Goal: Task Accomplishment & Management: Complete application form

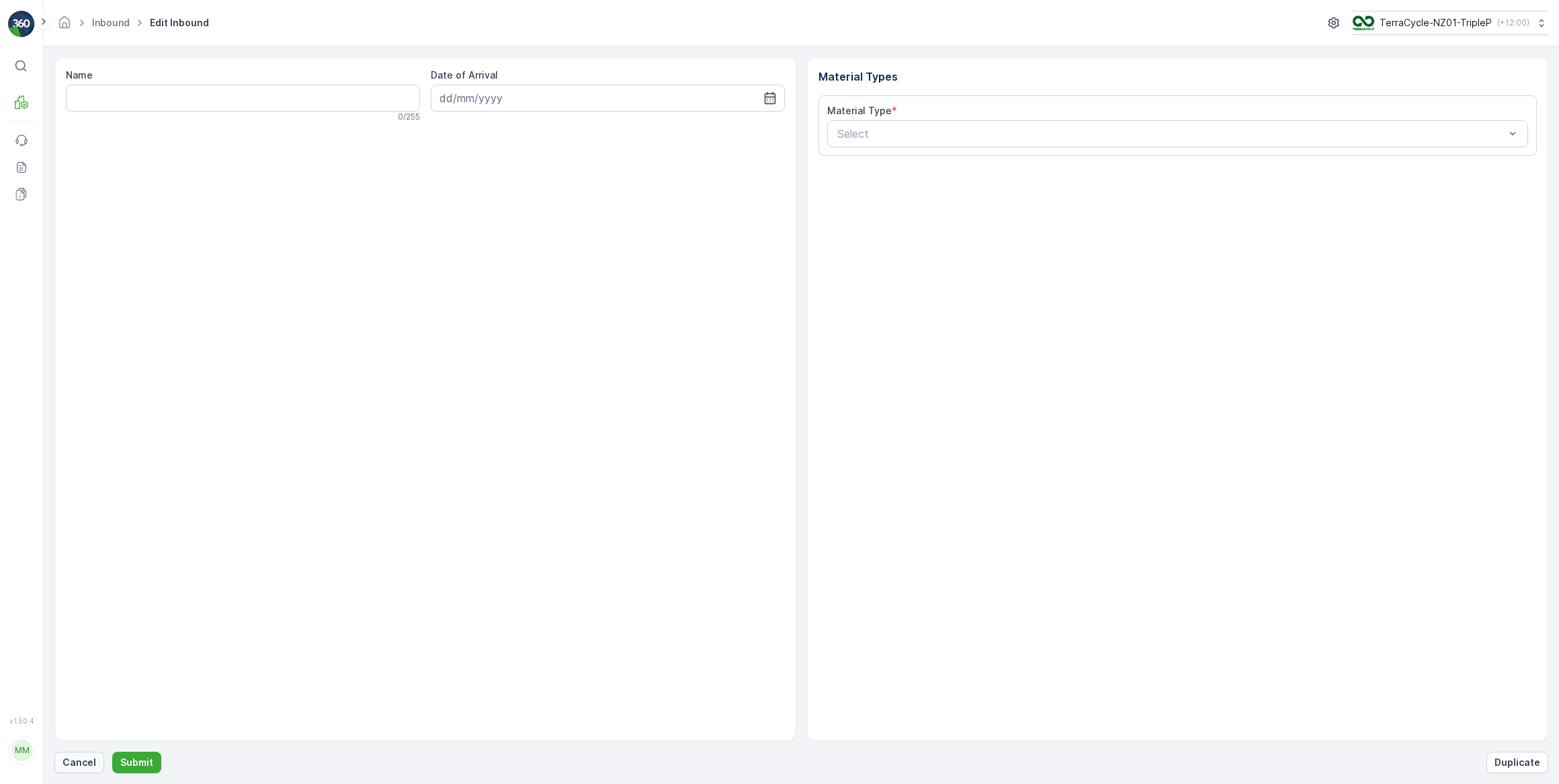
click at [83, 768] on p "Cancel" at bounding box center [80, 763] width 34 height 14
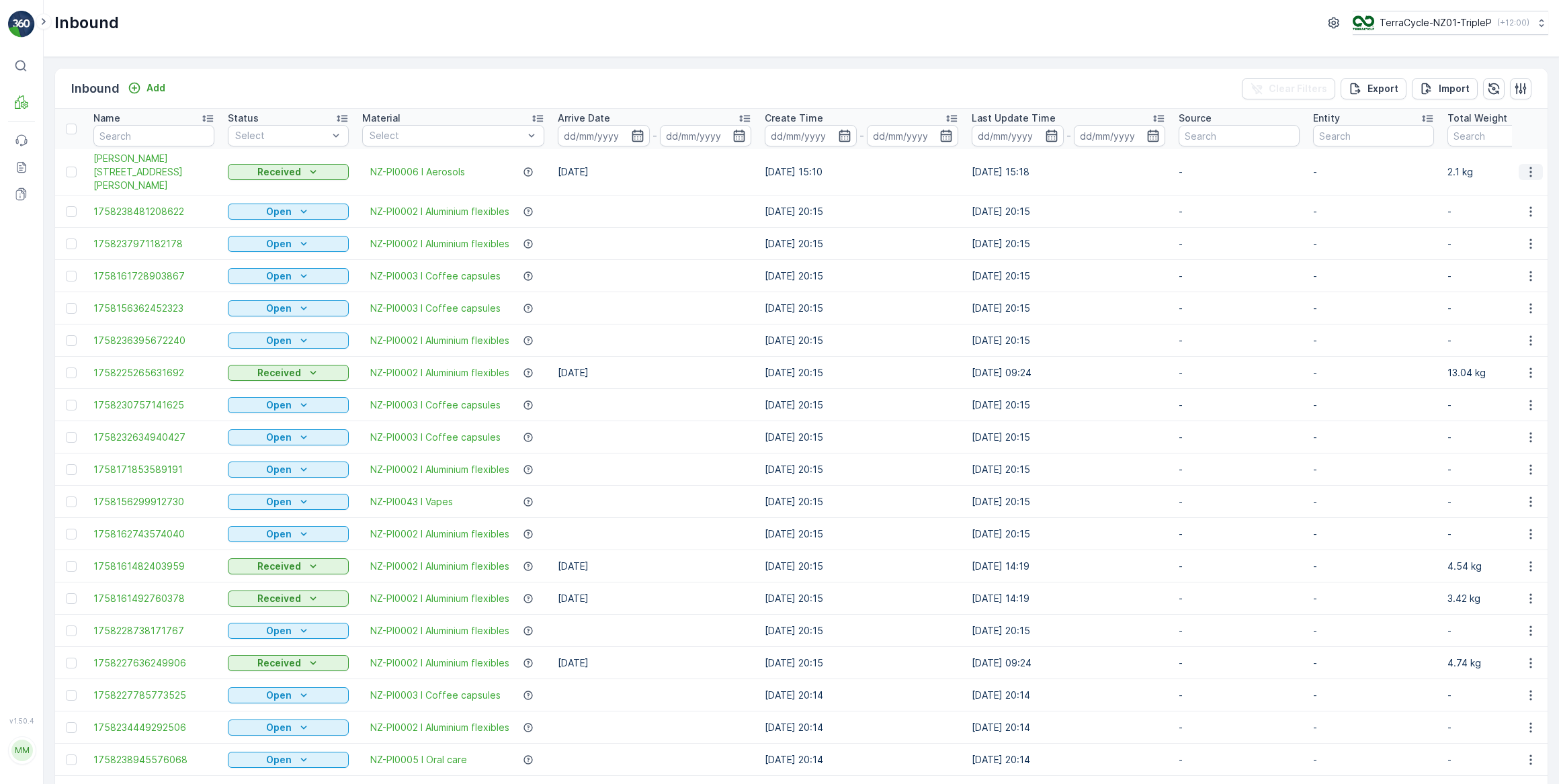
click at [1528, 166] on icon "button" at bounding box center [1531, 172] width 14 height 14
click at [1492, 187] on span "See More Details" at bounding box center [1497, 185] width 78 height 14
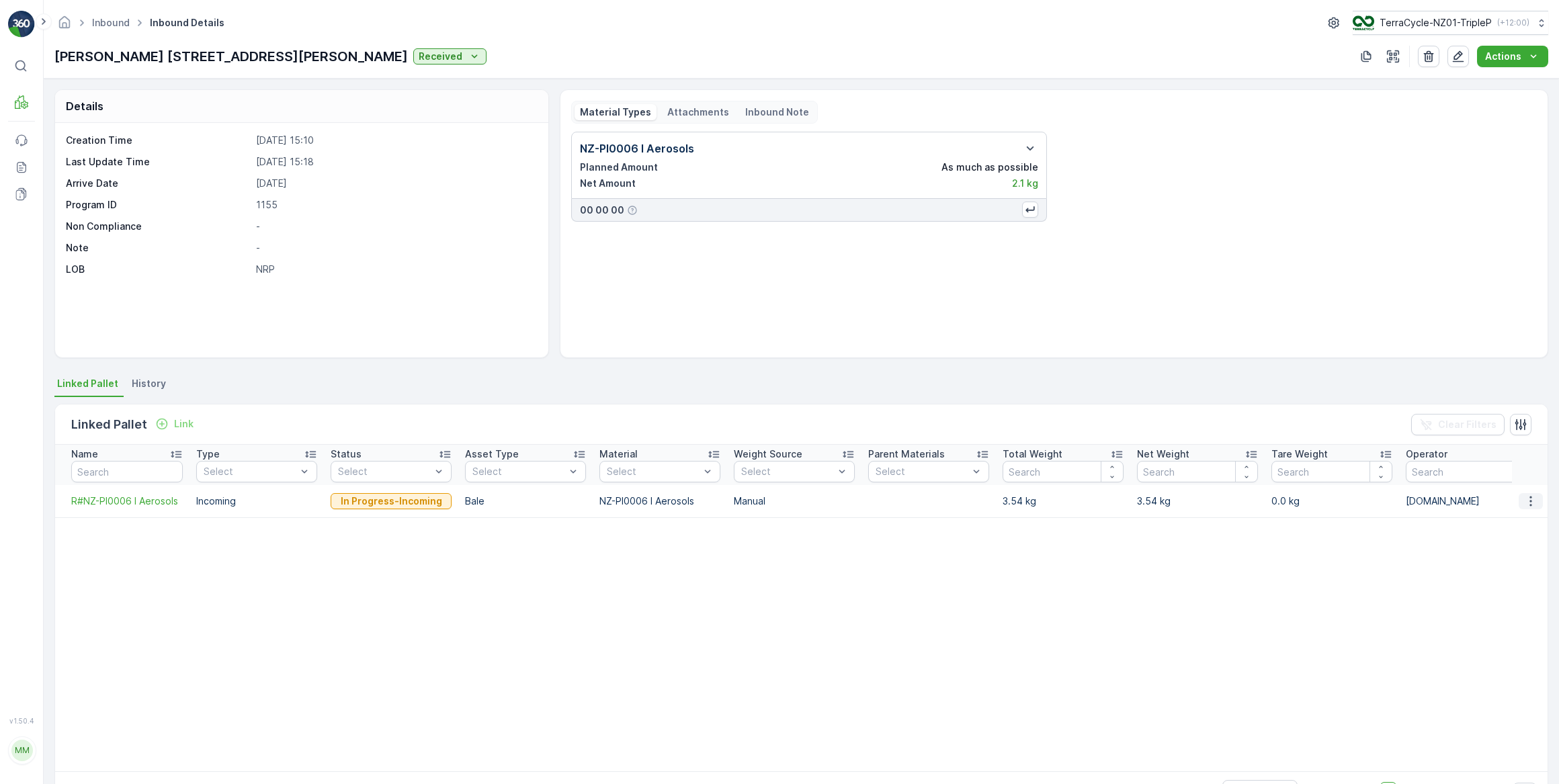
click at [1527, 503] on icon "button" at bounding box center [1531, 501] width 14 height 14
click at [1506, 522] on span "See More Details" at bounding box center [1515, 521] width 78 height 14
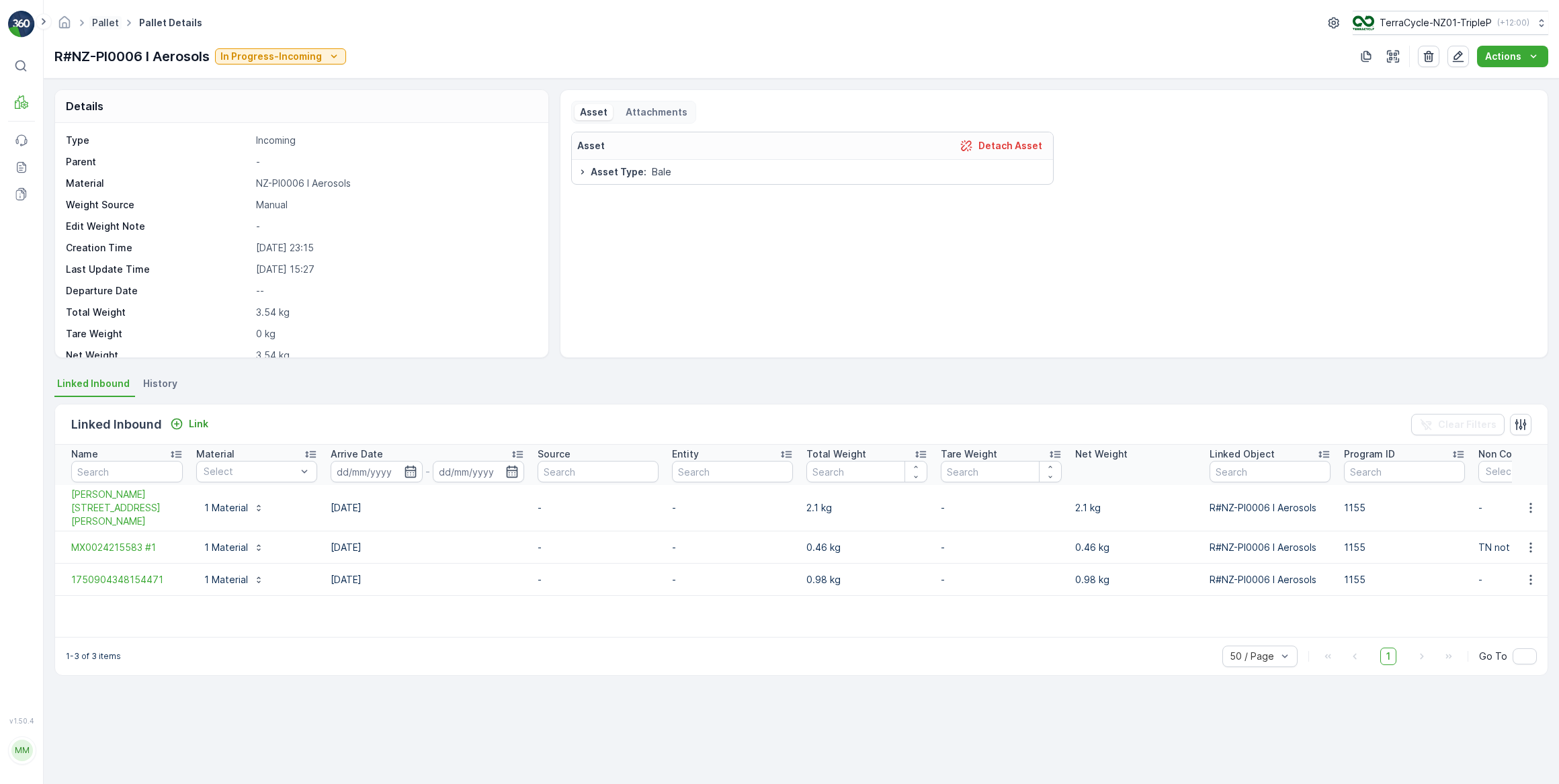
click at [103, 24] on link "Pallet" at bounding box center [105, 22] width 27 height 11
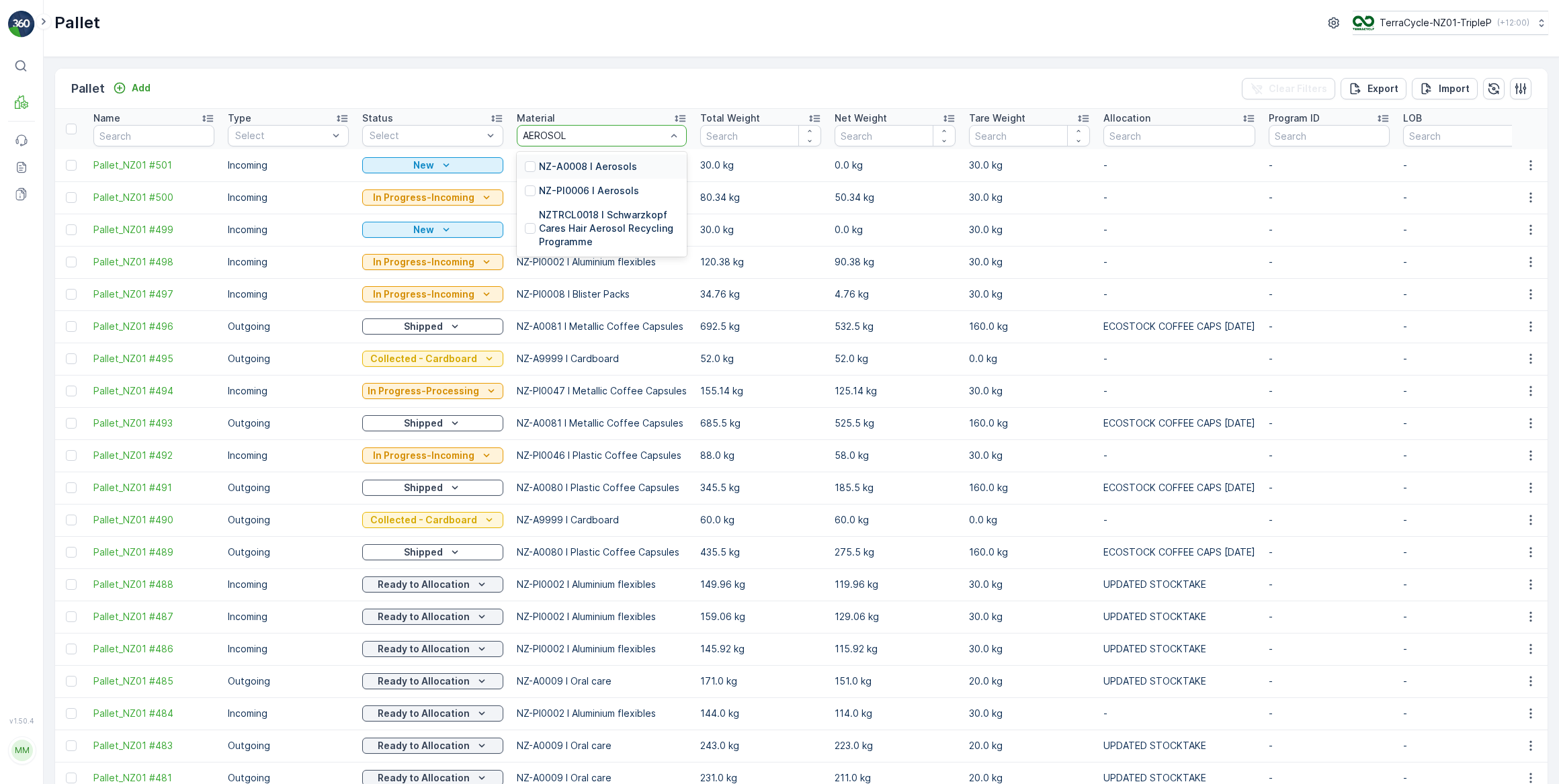
type input "AEROSOLS"
click at [618, 194] on p "NZ-PI0006 I Aerosols" at bounding box center [589, 191] width 100 height 14
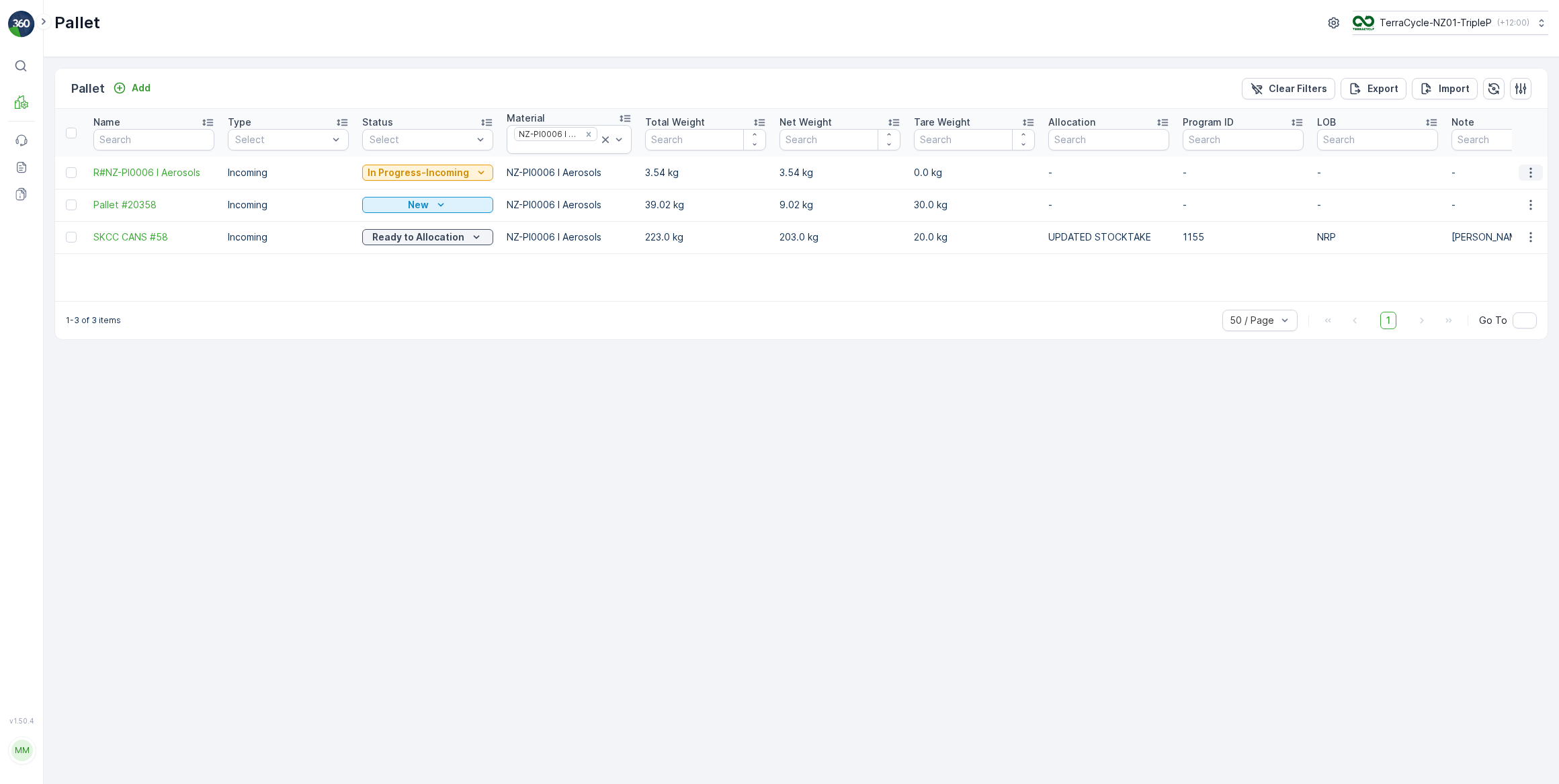
click at [1532, 171] on icon "button" at bounding box center [1531, 173] width 14 height 14
click at [1492, 267] on span "Print QR" at bounding box center [1494, 268] width 37 height 14
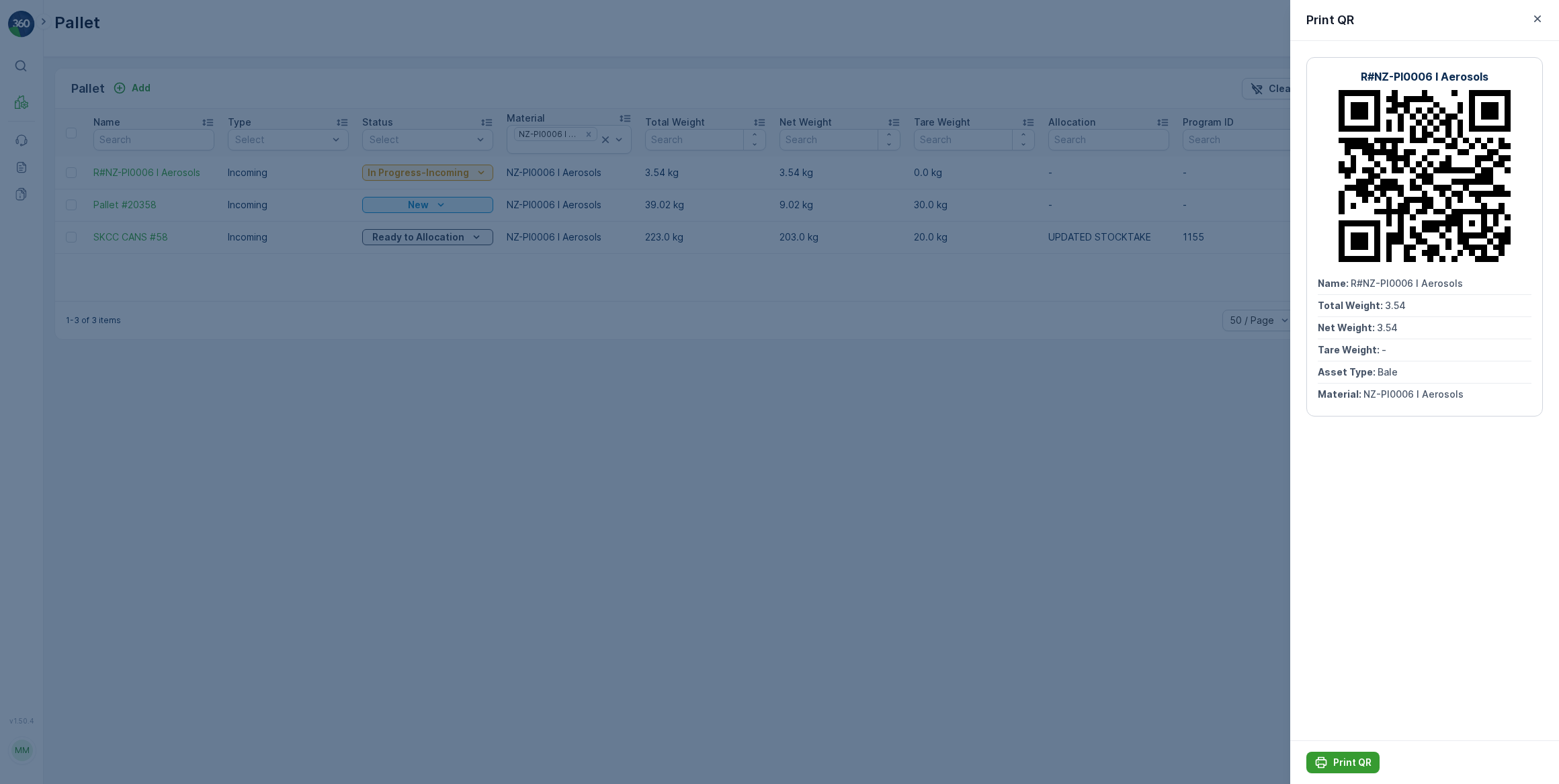
click at [1340, 762] on p "Print QR" at bounding box center [1352, 763] width 38 height 14
click at [1535, 16] on icon "button" at bounding box center [1537, 18] width 7 height 7
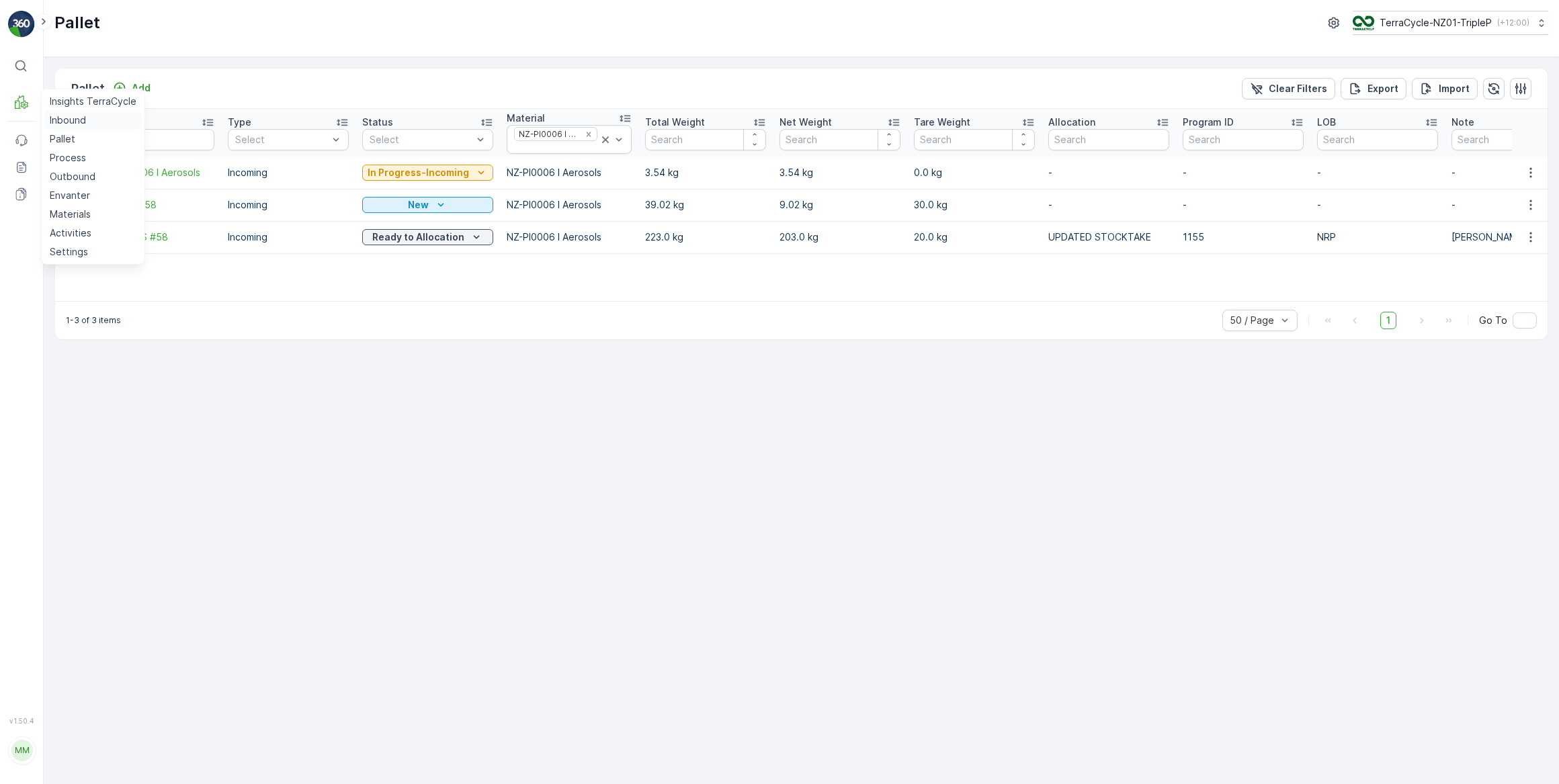
click at [67, 119] on p "Inbound" at bounding box center [67, 120] width 36 height 14
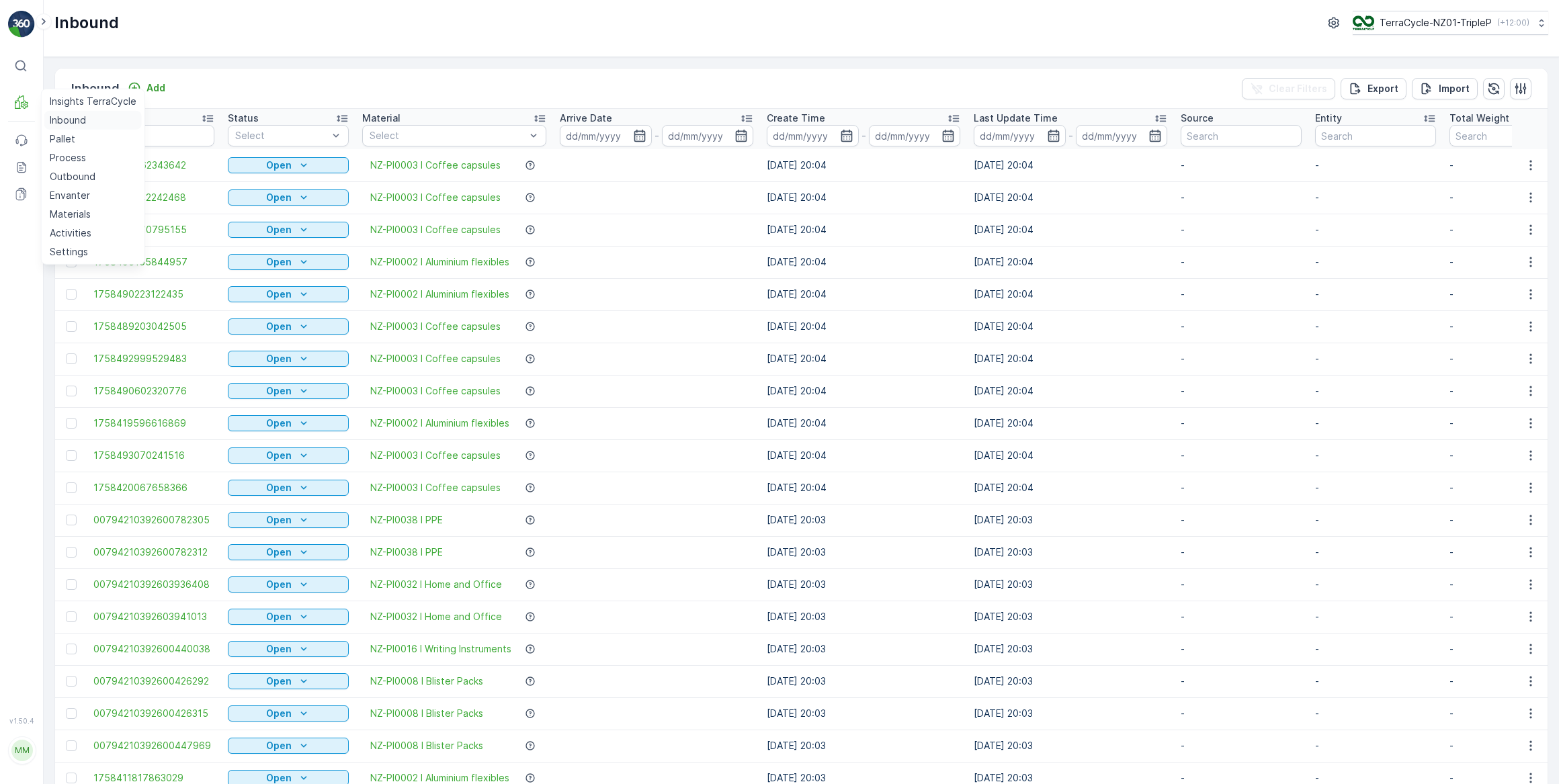
click at [44, 111] on link "Inbound" at bounding box center [93, 120] width 97 height 19
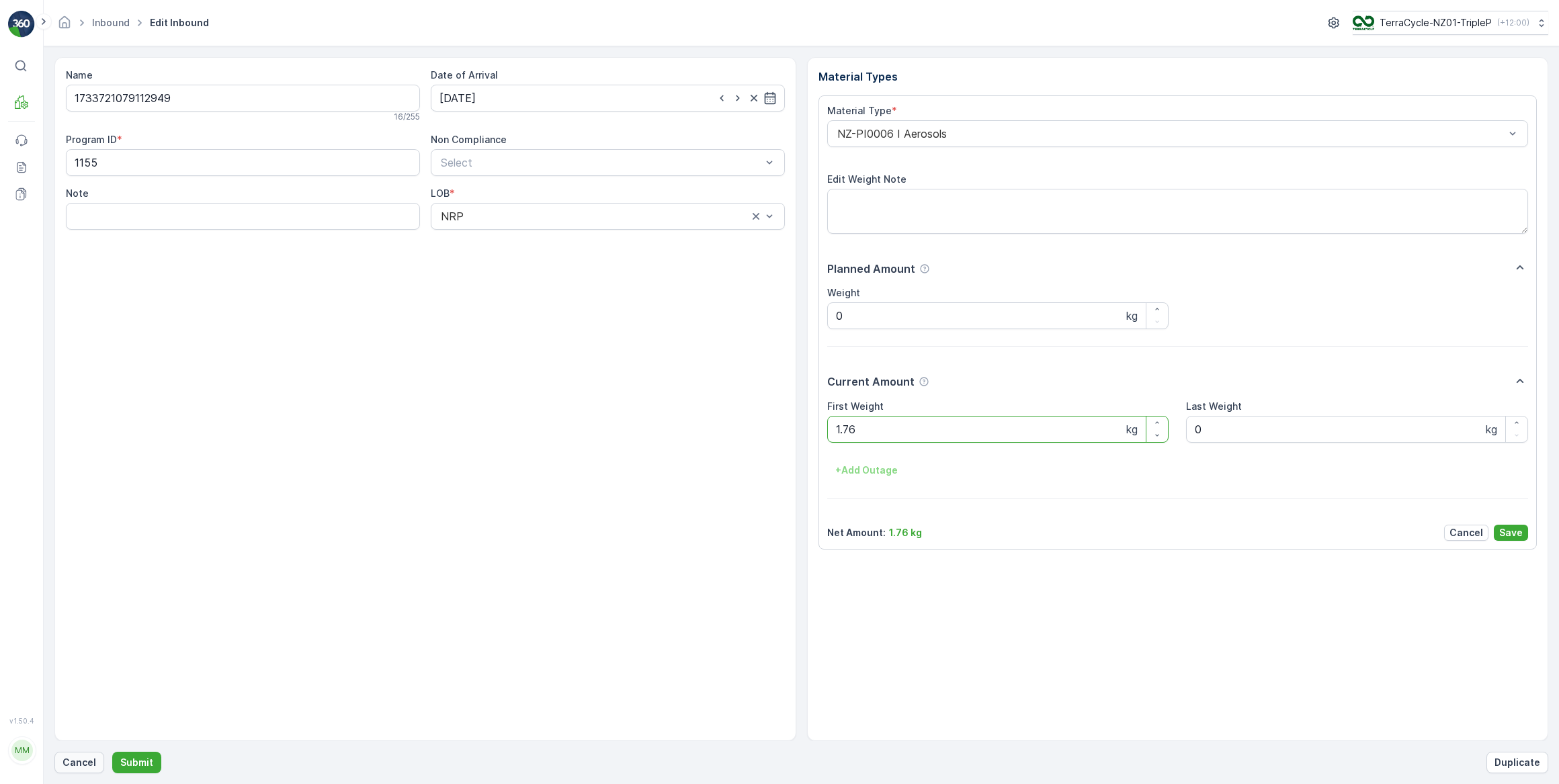
click at [80, 763] on p "Cancel" at bounding box center [80, 763] width 34 height 14
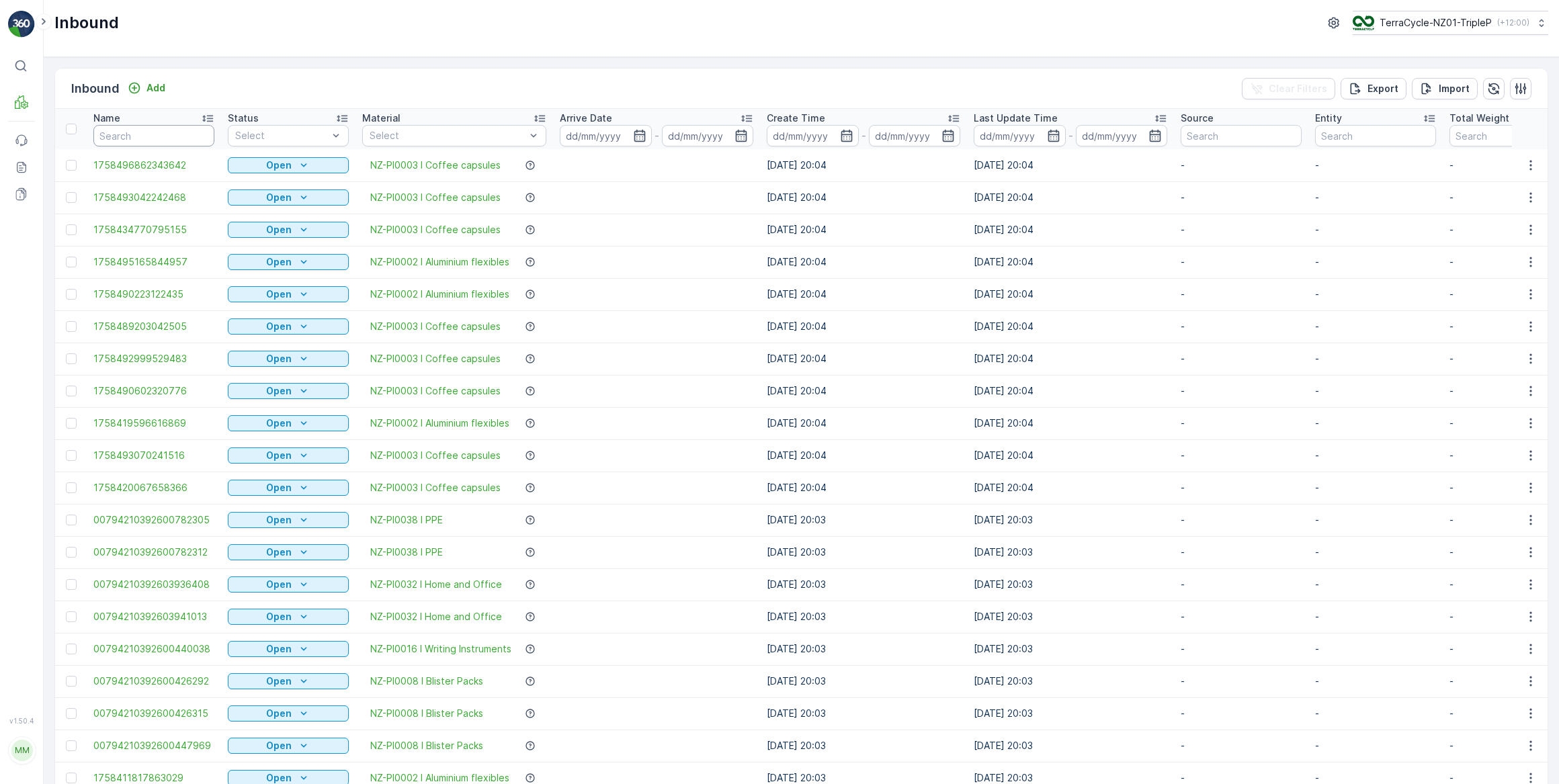
click at [135, 135] on input "text" at bounding box center [154, 135] width 121 height 21
type input "112949"
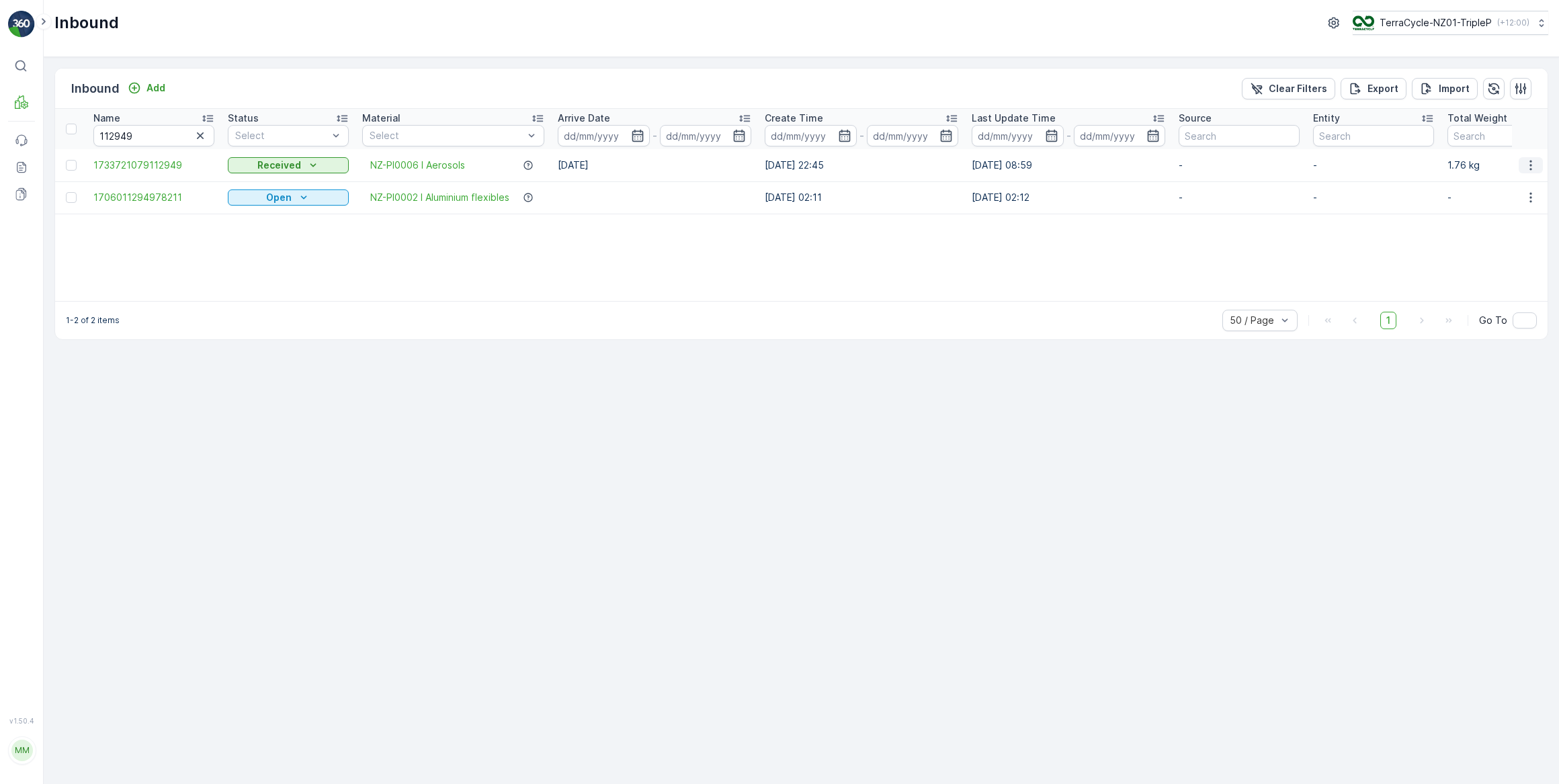
click at [1531, 165] on icon "button" at bounding box center [1530, 164] width 2 height 10
click at [1490, 184] on span "See More Details" at bounding box center [1497, 185] width 78 height 14
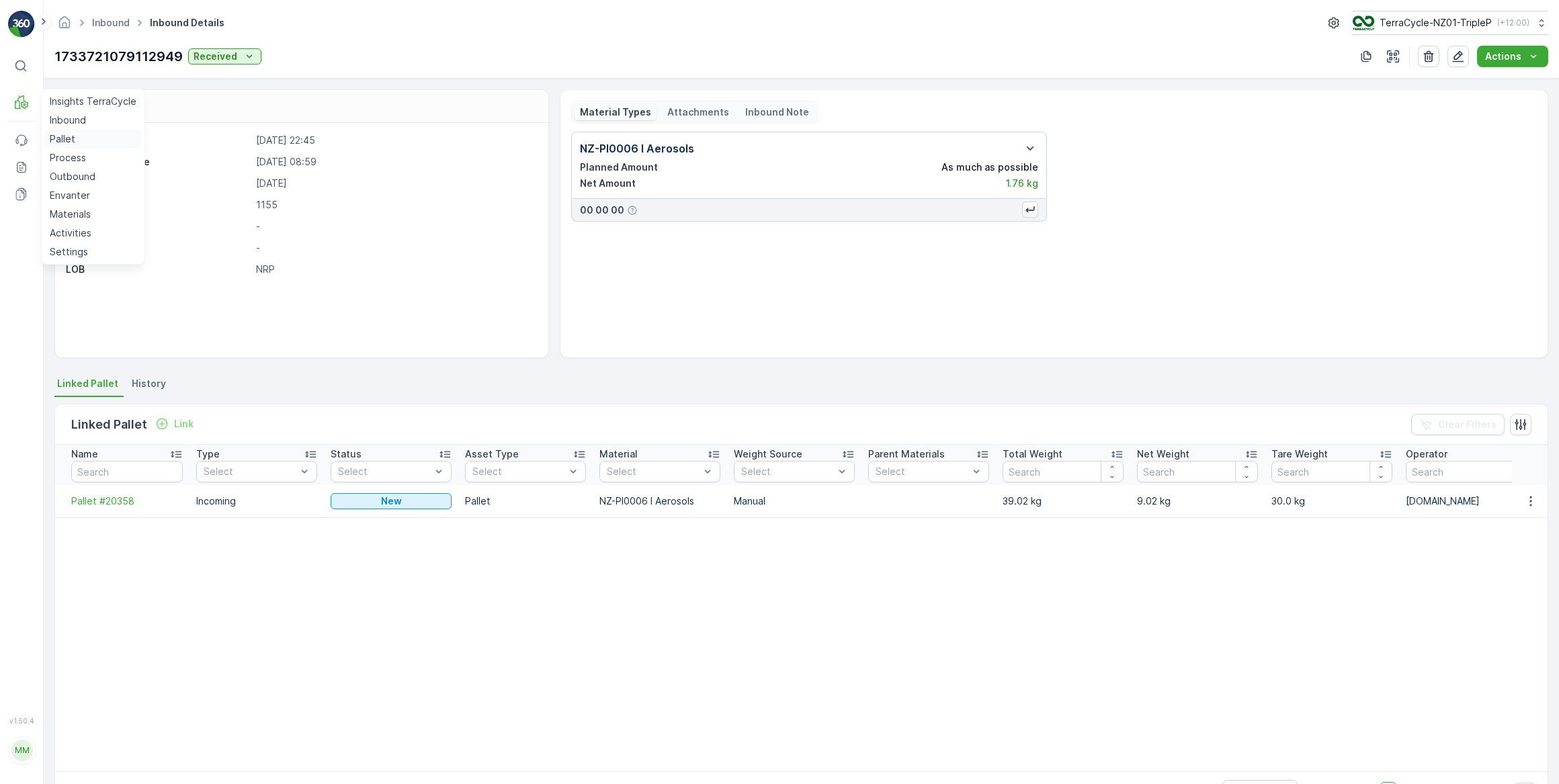
click at [70, 141] on p "Pallet" at bounding box center [62, 139] width 25 height 14
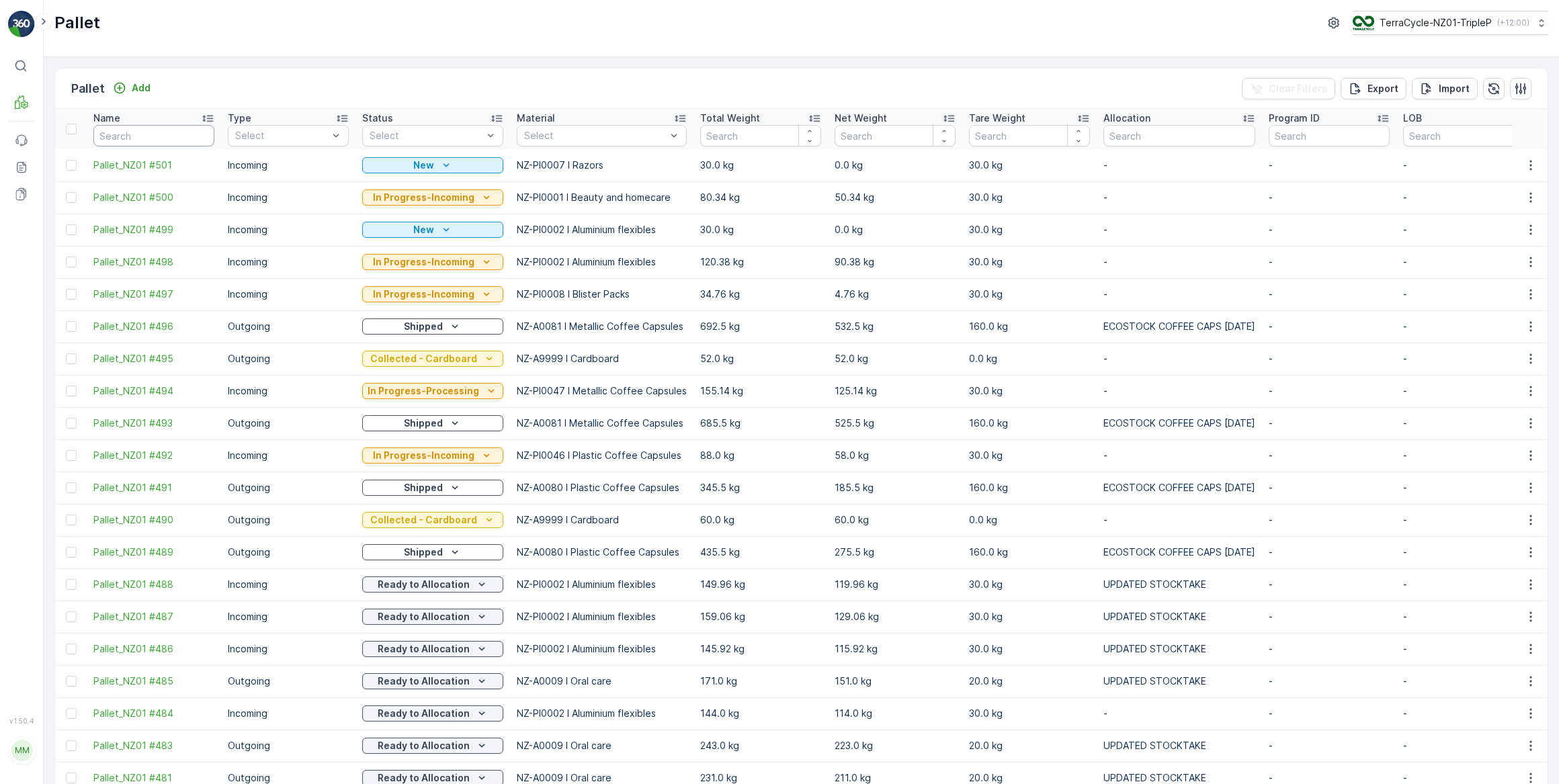
drag, startPoint x: 107, startPoint y: 135, endPoint x: 135, endPoint y: 121, distance: 31.3
click at [111, 134] on input "text" at bounding box center [154, 135] width 121 height 21
type input "20358"
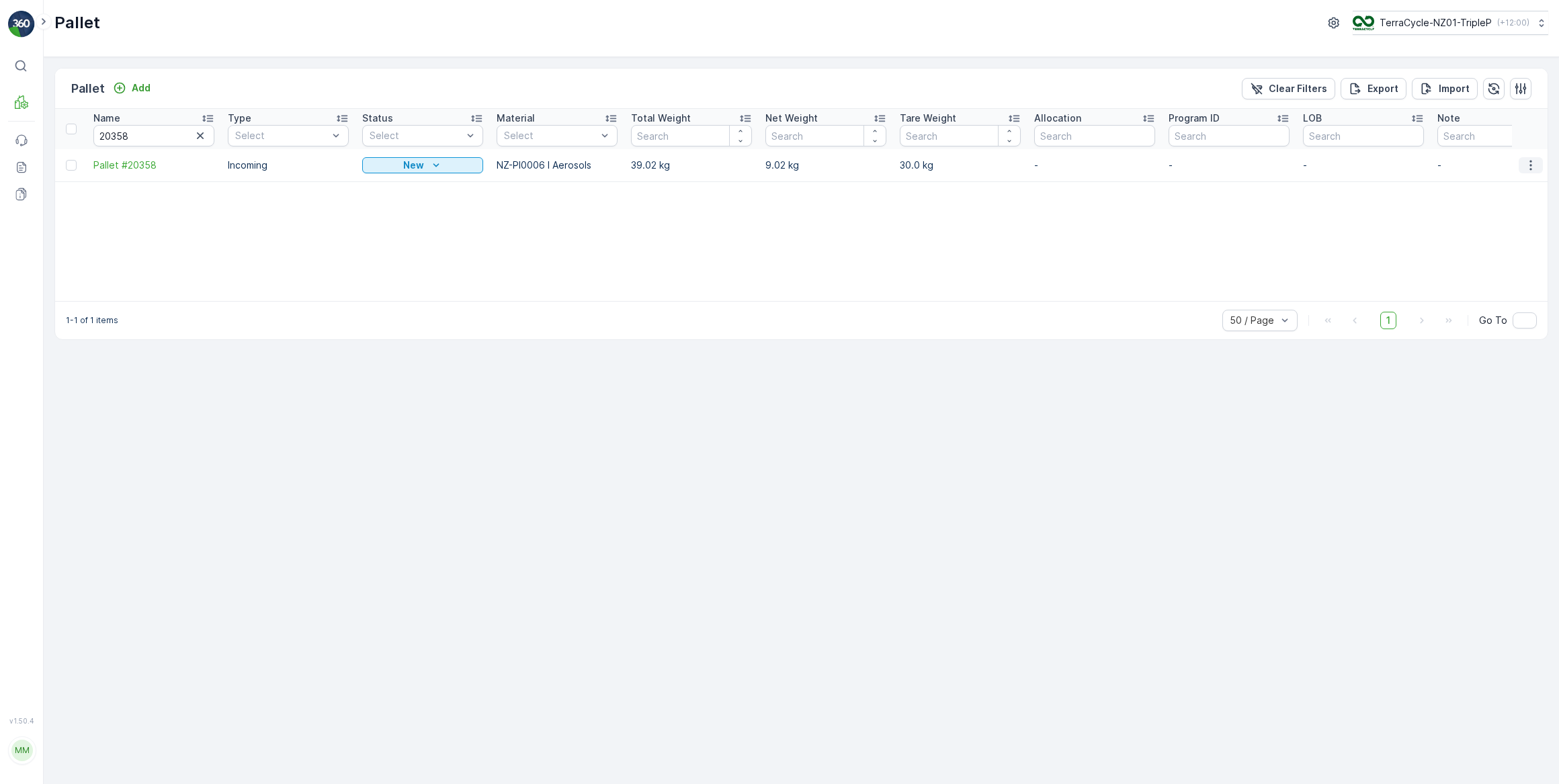
click at [1532, 164] on icon "button" at bounding box center [1531, 165] width 14 height 14
click at [1502, 262] on span "Print QR" at bounding box center [1494, 260] width 37 height 14
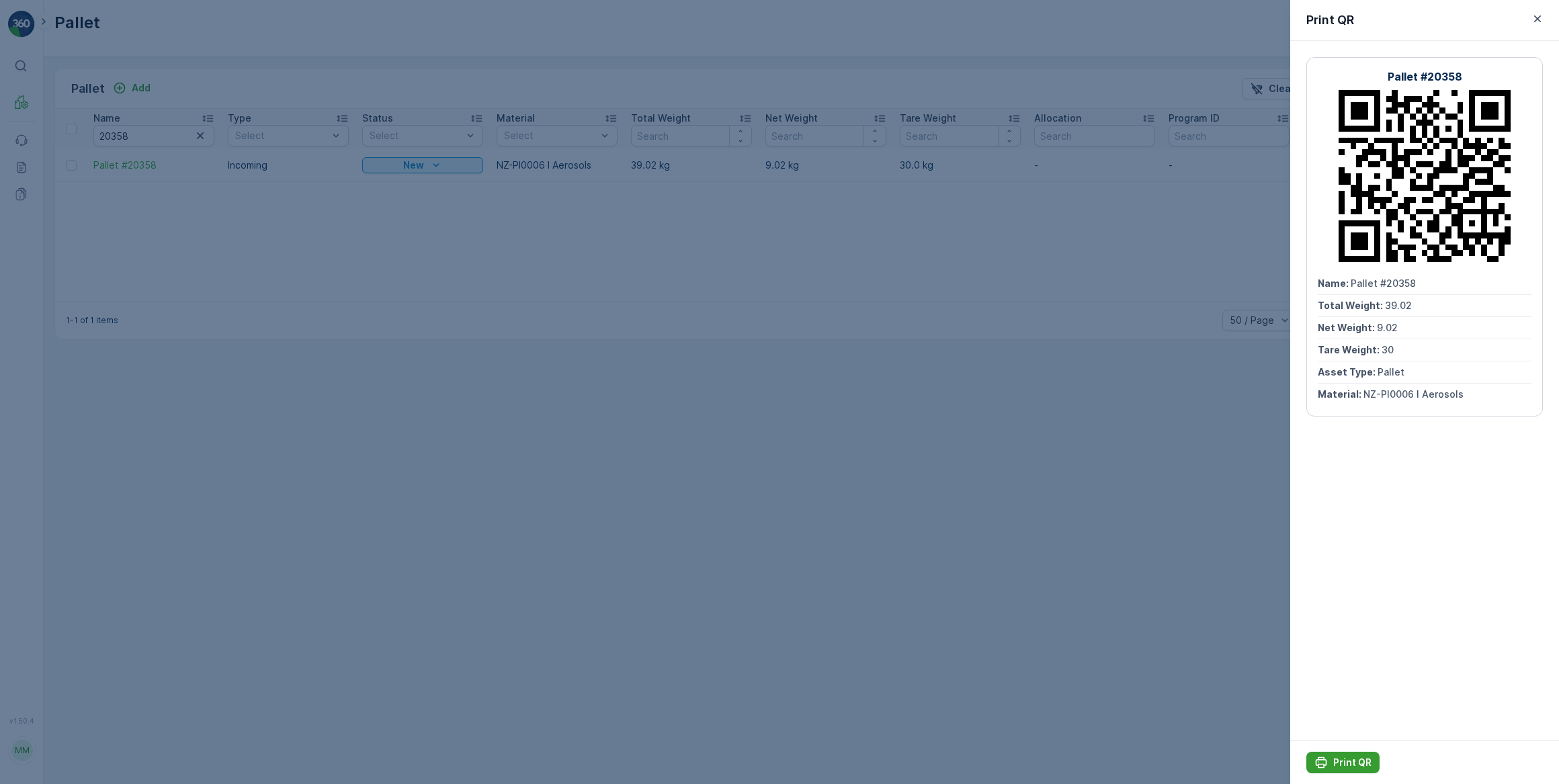
click at [1355, 763] on p "Print QR" at bounding box center [1352, 763] width 38 height 14
drag, startPoint x: 1538, startPoint y: 18, endPoint x: 1533, endPoint y: 28, distance: 11.2
click at [1538, 19] on icon "button" at bounding box center [1538, 19] width 14 height 14
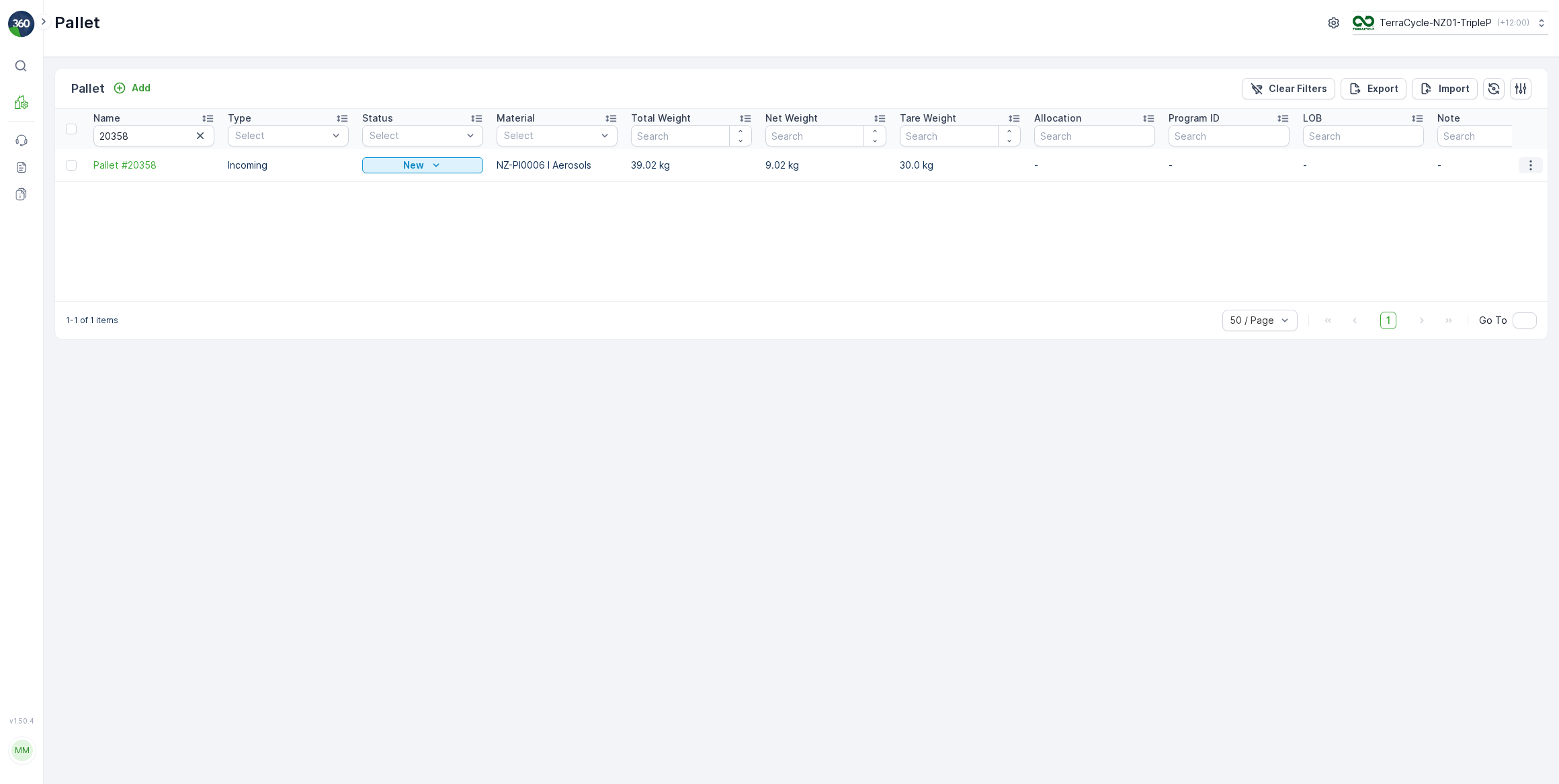
click at [1530, 162] on icon "button" at bounding box center [1531, 165] width 14 height 14
click at [1515, 184] on span "See More Details" at bounding box center [1515, 185] width 78 height 14
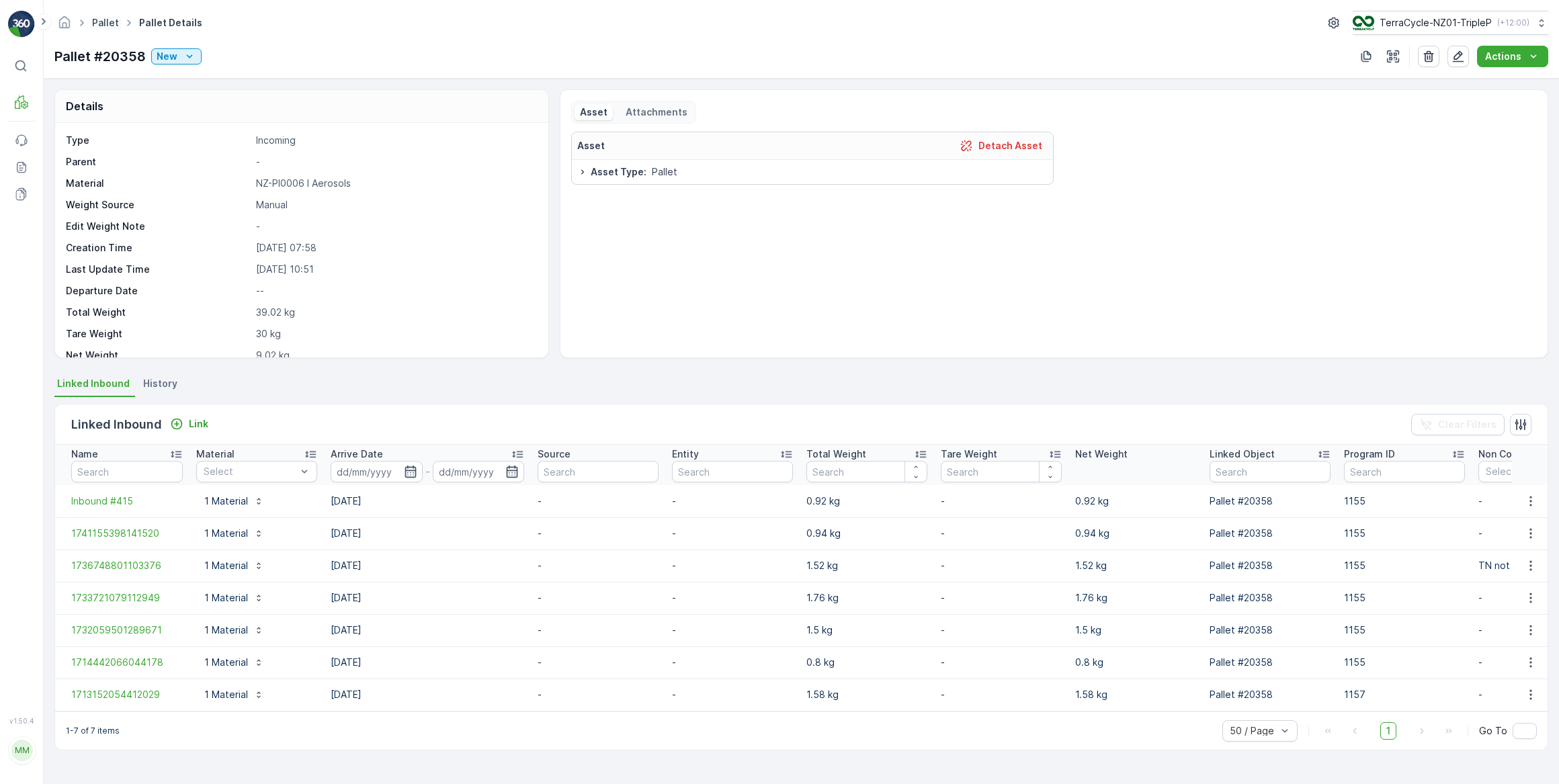
click at [97, 24] on link "Pallet" at bounding box center [105, 22] width 27 height 11
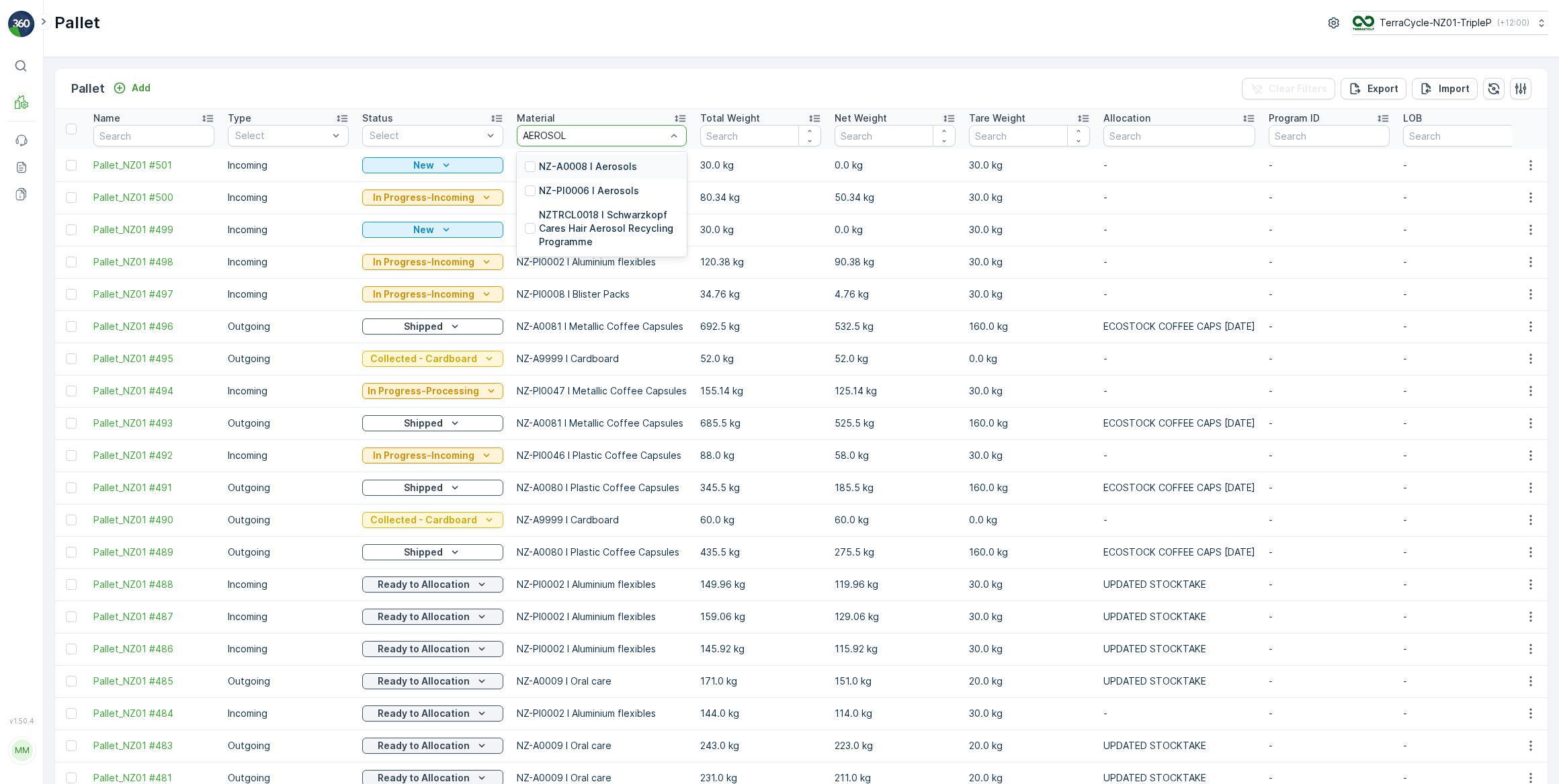
type input "AEROSOLS"
click at [603, 191] on p "NZ-PI0006 I Aerosols" at bounding box center [589, 191] width 100 height 14
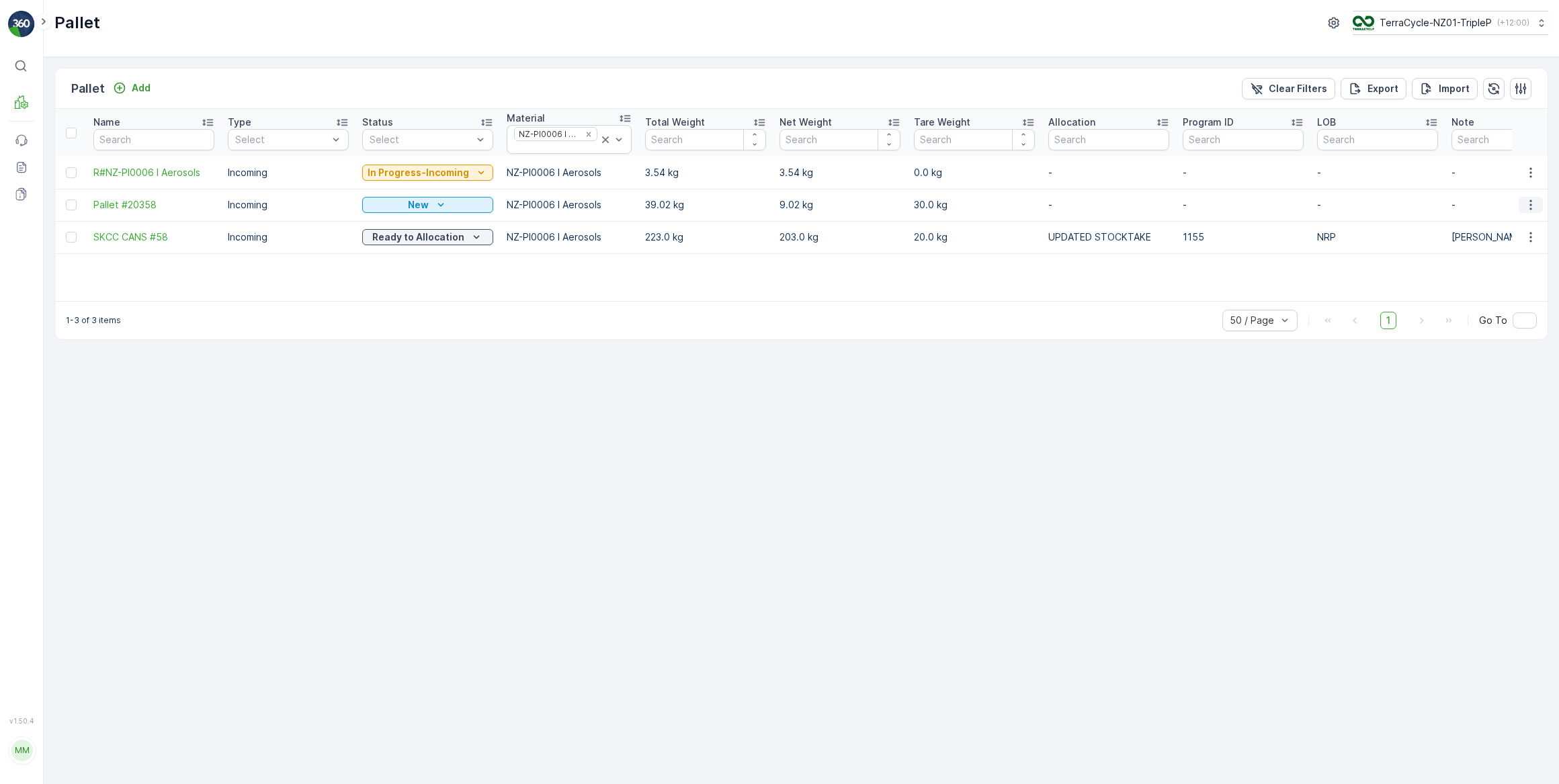
click at [1530, 203] on icon "button" at bounding box center [1530, 205] width 2 height 10
click at [1527, 174] on icon "button" at bounding box center [1531, 173] width 14 height 14
click at [1508, 194] on span "See More Details" at bounding box center [1515, 192] width 78 height 14
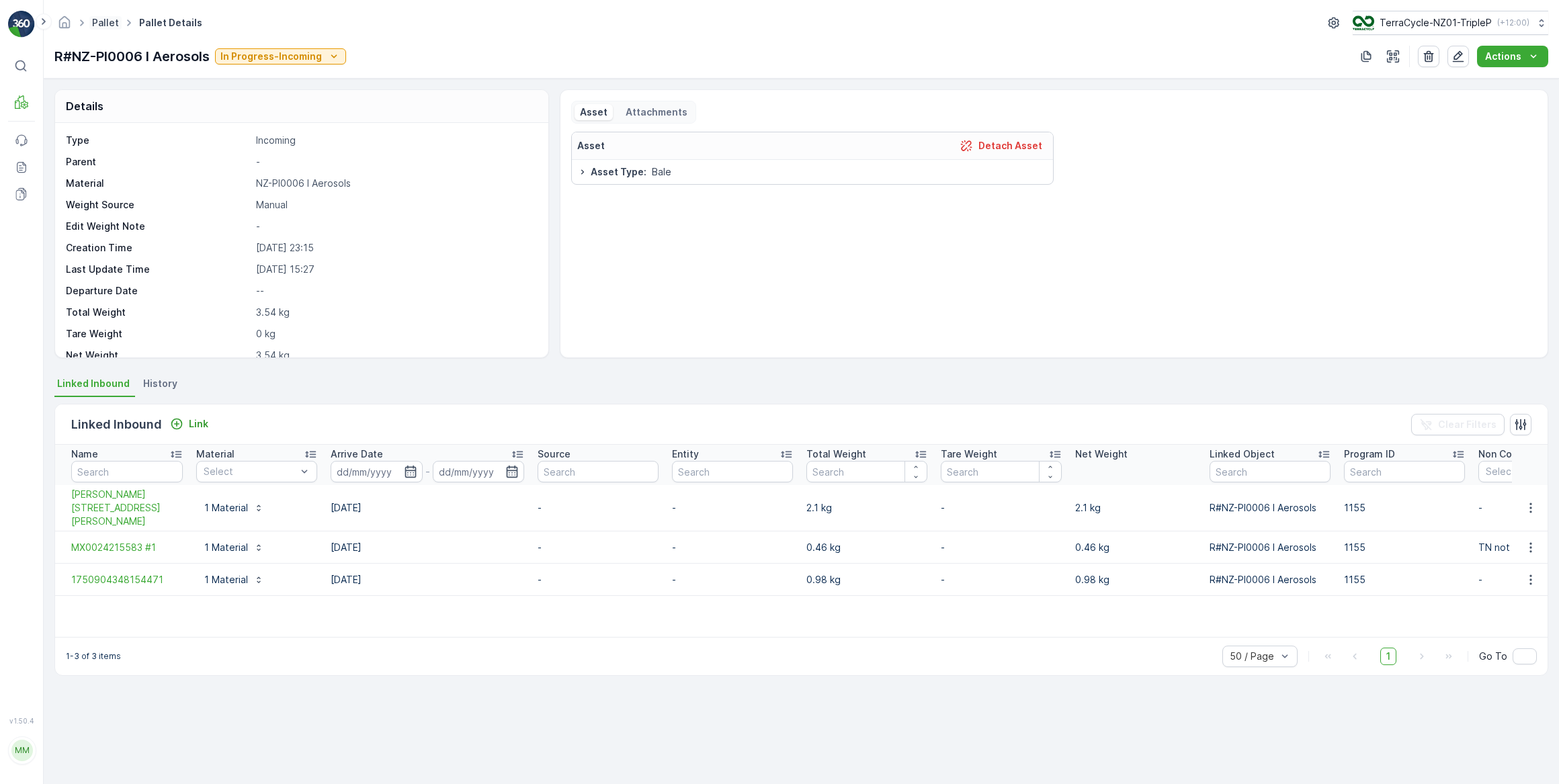
click at [106, 21] on link "Pallet" at bounding box center [105, 22] width 27 height 11
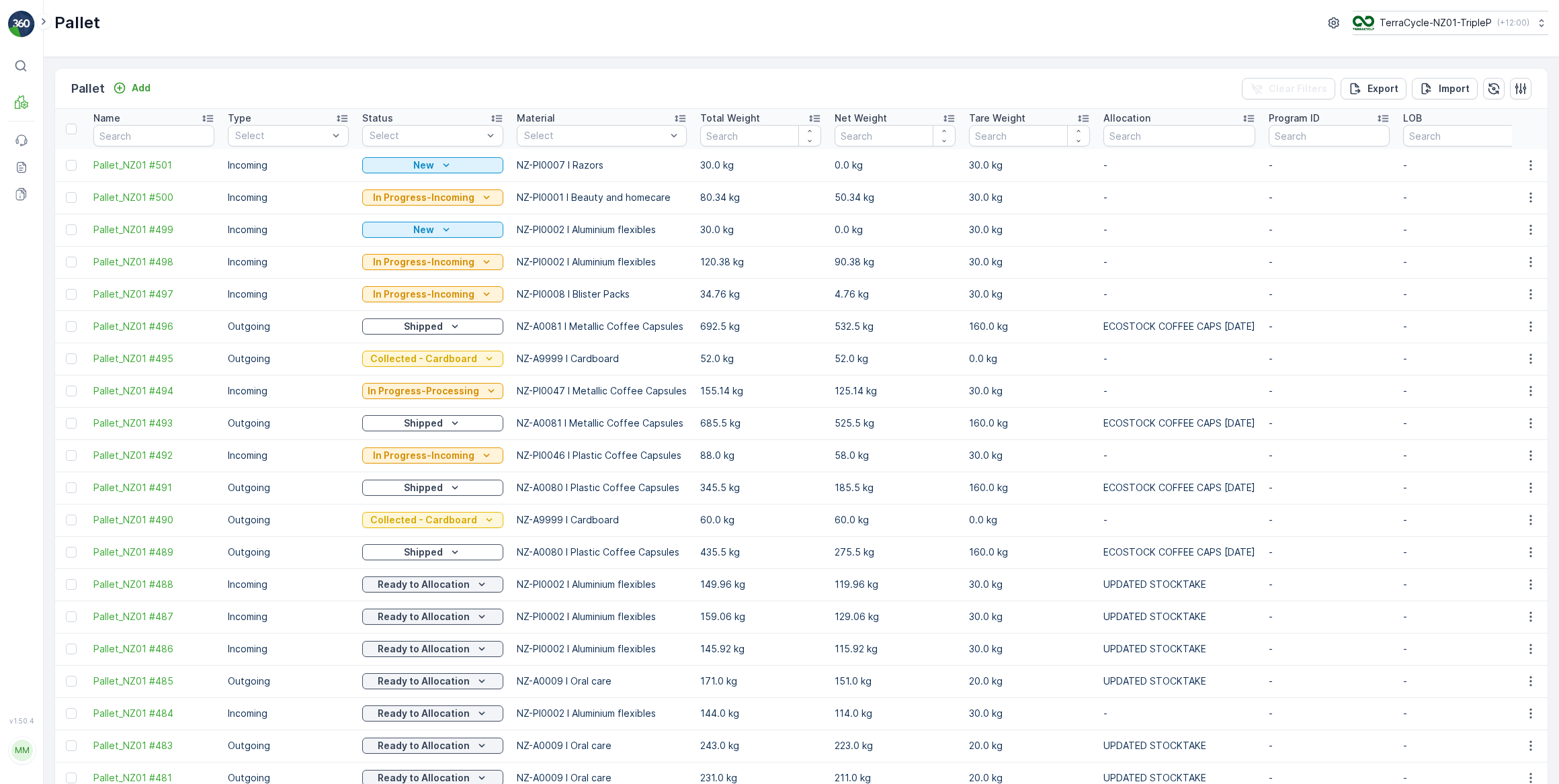
click at [1336, 652] on p "-" at bounding box center [1329, 649] width 121 height 14
click at [69, 119] on p "Inbound" at bounding box center [67, 120] width 36 height 14
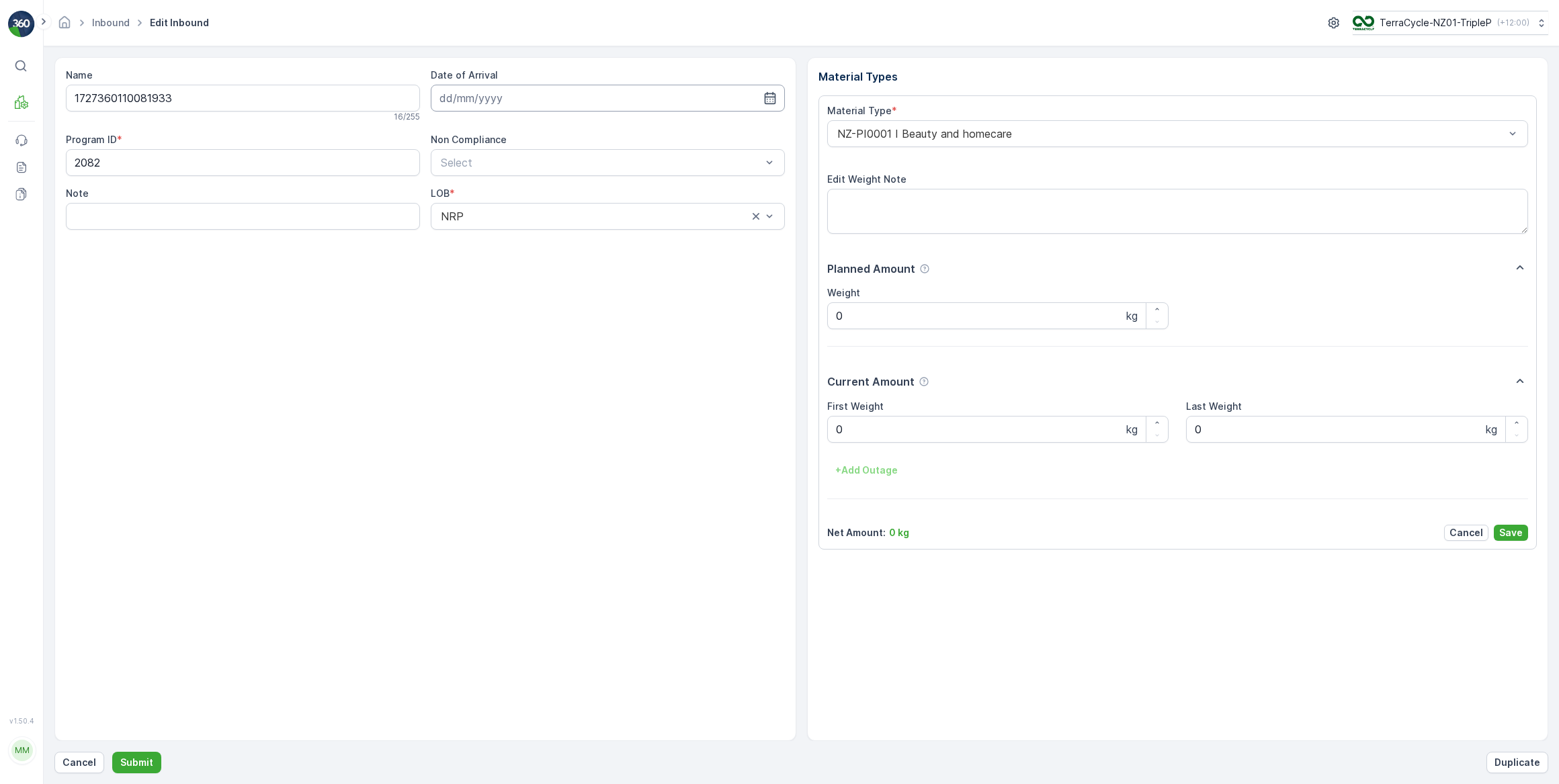
click at [466, 103] on input at bounding box center [608, 98] width 354 height 27
click at [478, 182] on div "1" at bounding box center [478, 183] width 21 height 21
click at [769, 96] on icon "button" at bounding box center [769, 98] width 11 height 12
click at [502, 268] on div "23" at bounding box center [502, 263] width 21 height 21
type input "[DATE]"
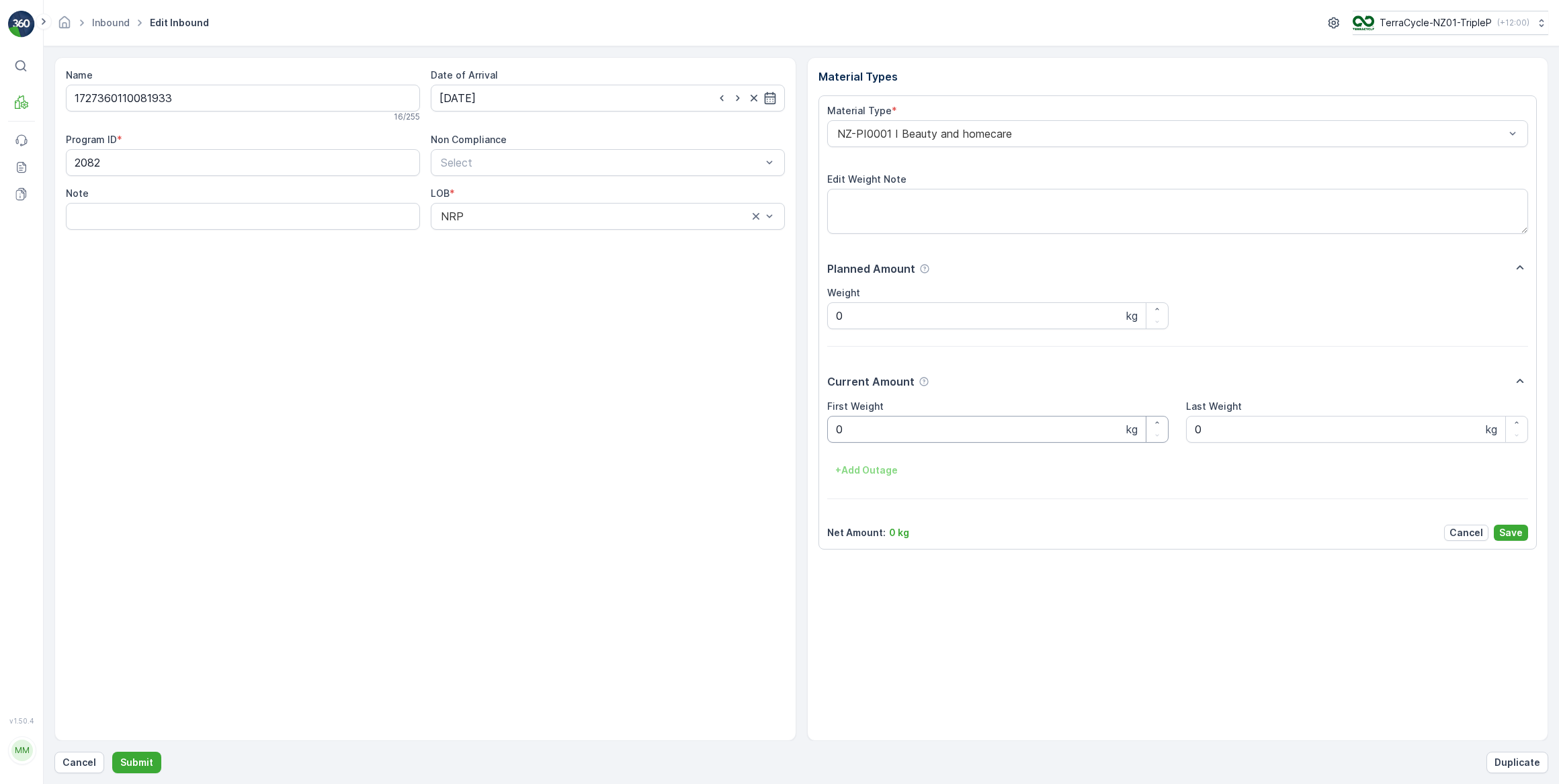
drag, startPoint x: 863, startPoint y: 426, endPoint x: 855, endPoint y: 425, distance: 8.1
click at [862, 426] on Weight "0" at bounding box center [998, 428] width 342 height 27
click at [113, 751] on button "Submit" at bounding box center [137, 762] width 49 height 21
click at [481, 101] on input at bounding box center [608, 98] width 354 height 27
click at [504, 265] on div "23" at bounding box center [502, 263] width 21 height 21
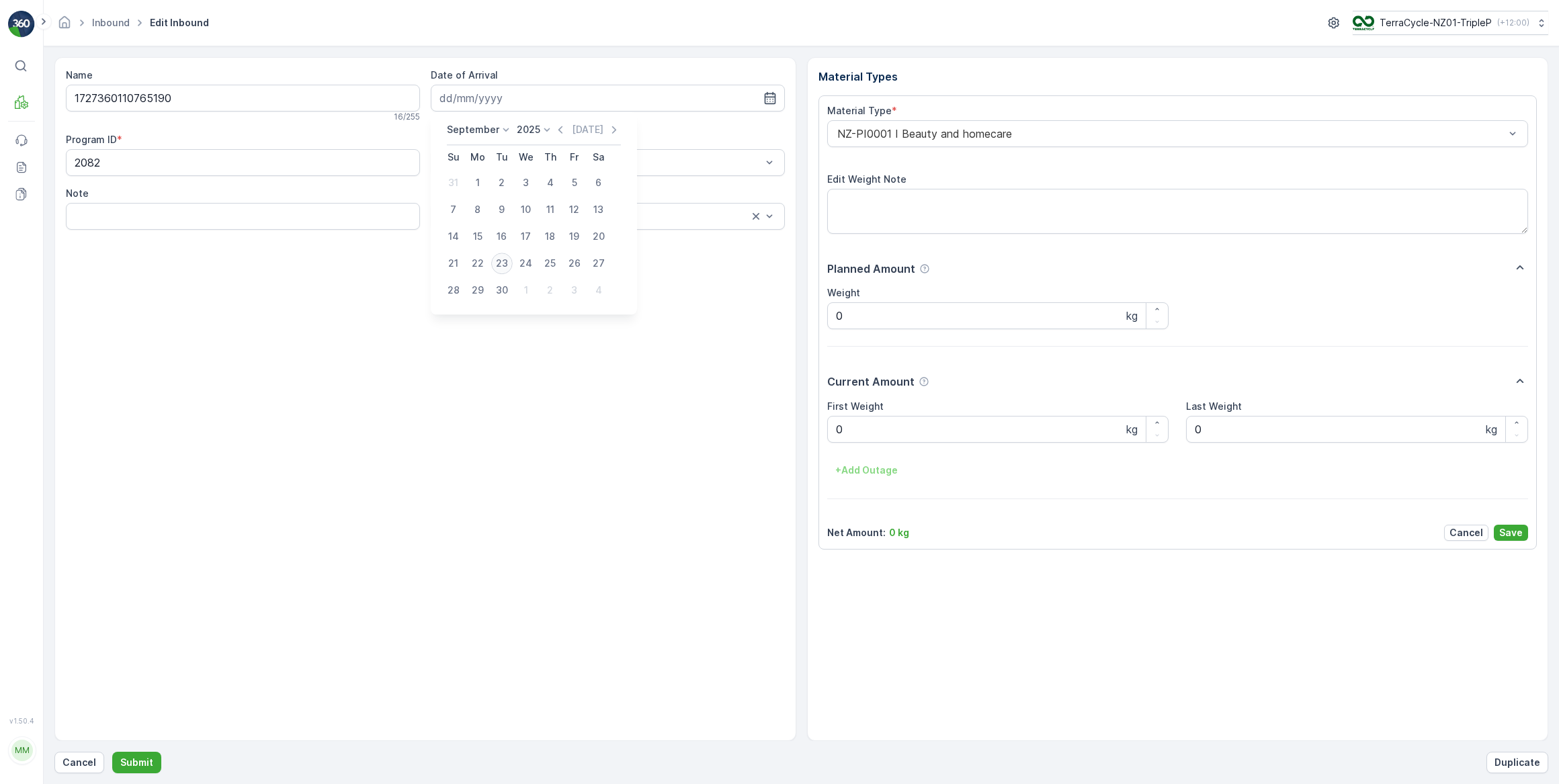
type input "[DATE]"
drag, startPoint x: 866, startPoint y: 425, endPoint x: 771, endPoint y: 418, distance: 95.3
click at [866, 425] on Weight "0" at bounding box center [998, 428] width 342 height 27
click at [113, 751] on button "Submit" at bounding box center [137, 762] width 49 height 21
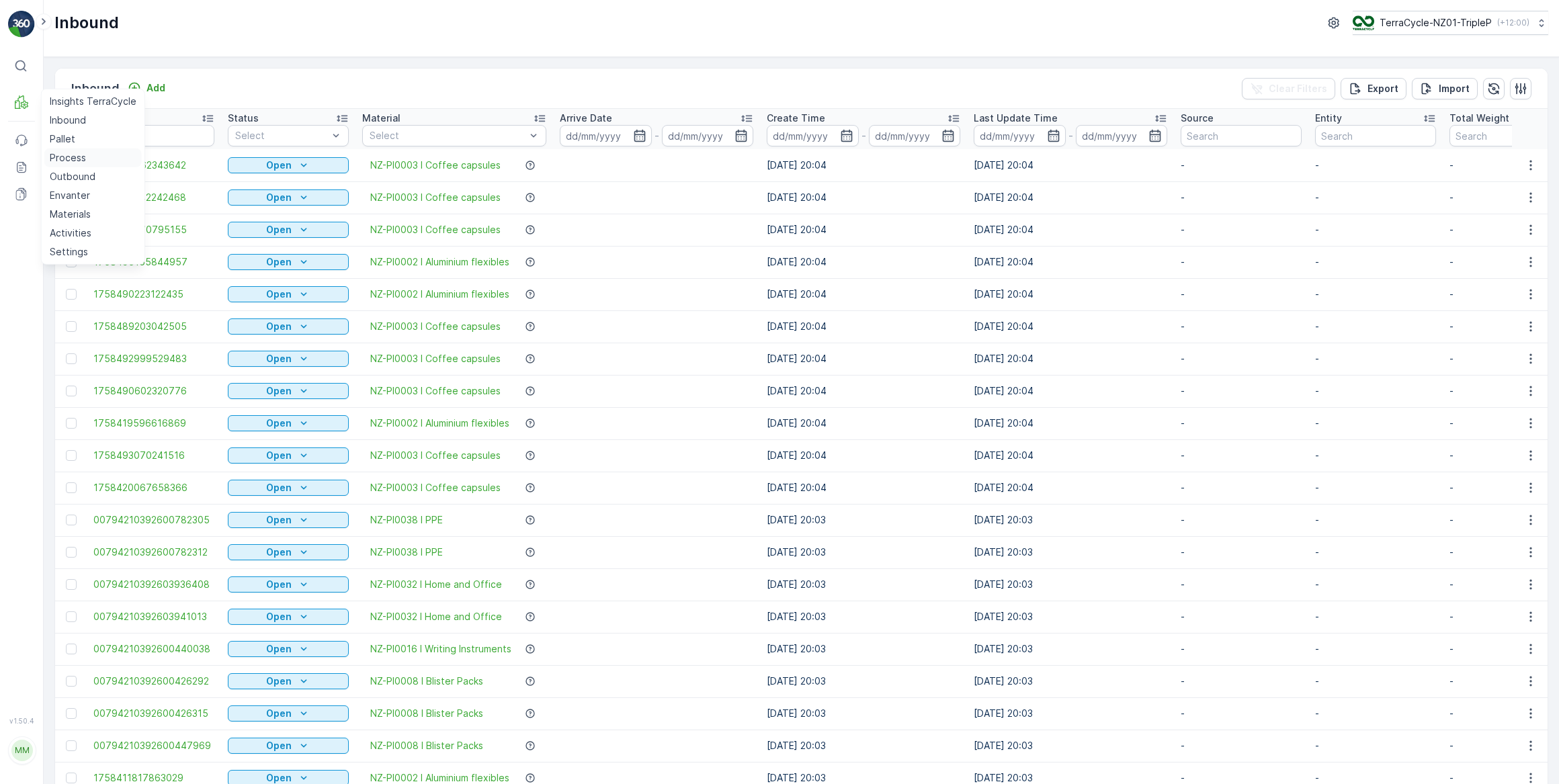
drag, startPoint x: 77, startPoint y: 159, endPoint x: 84, endPoint y: 154, distance: 8.6
click at [78, 158] on p "Process" at bounding box center [67, 158] width 36 height 14
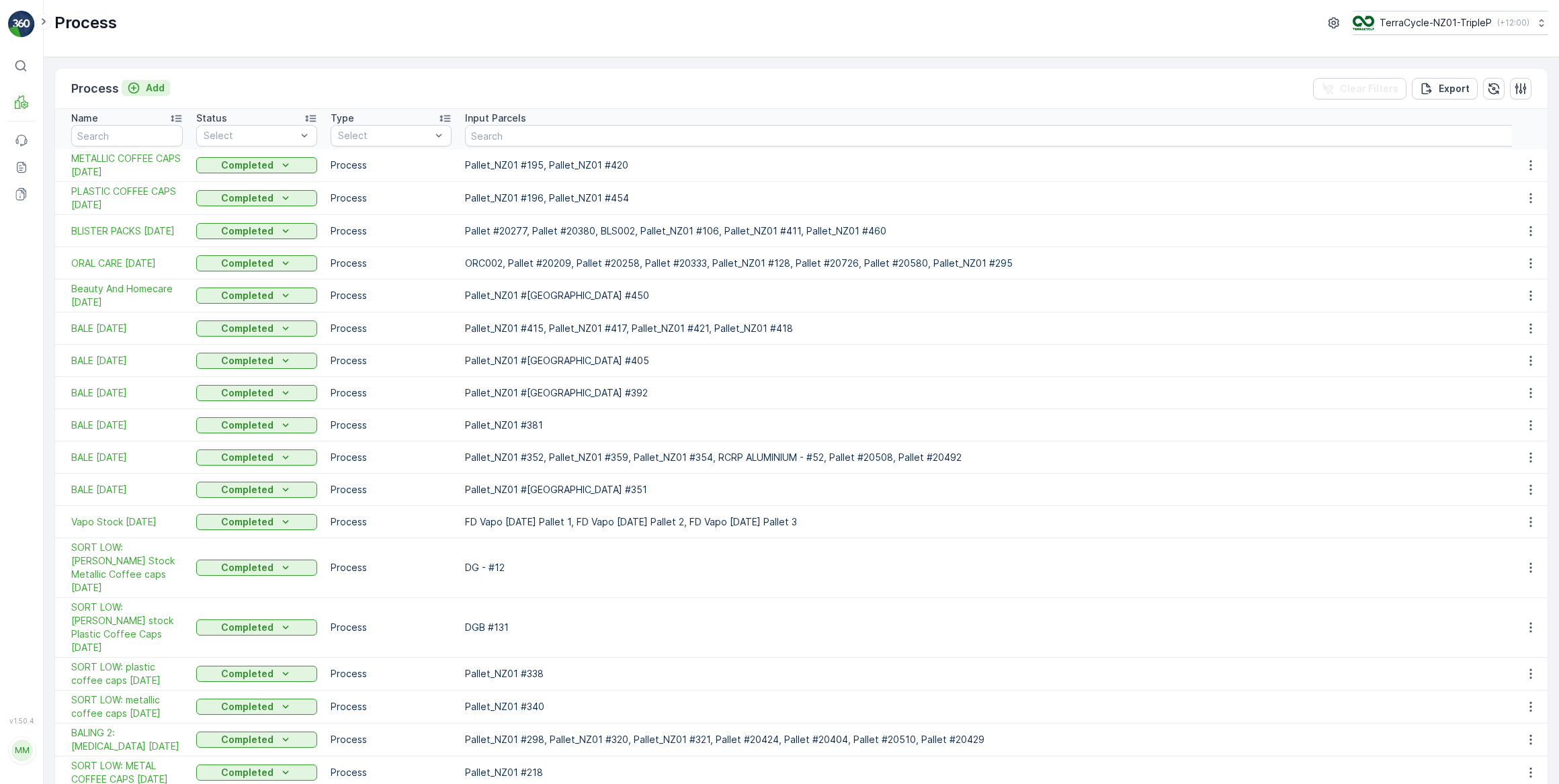
click at [154, 86] on p "Add" at bounding box center [155, 88] width 19 height 14
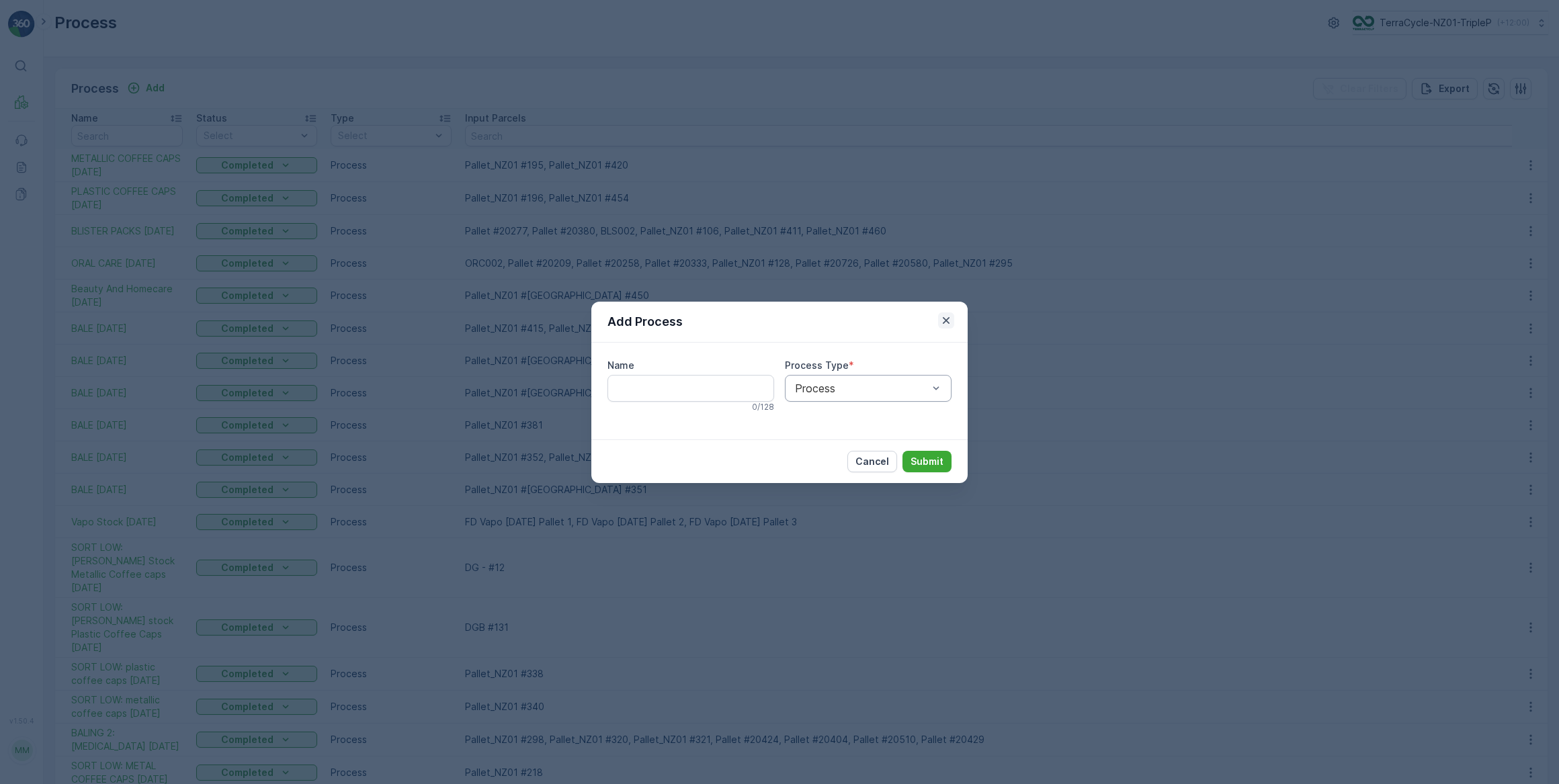
click at [947, 318] on icon "button" at bounding box center [946, 319] width 7 height 7
